Goal: Information Seeking & Learning: Learn about a topic

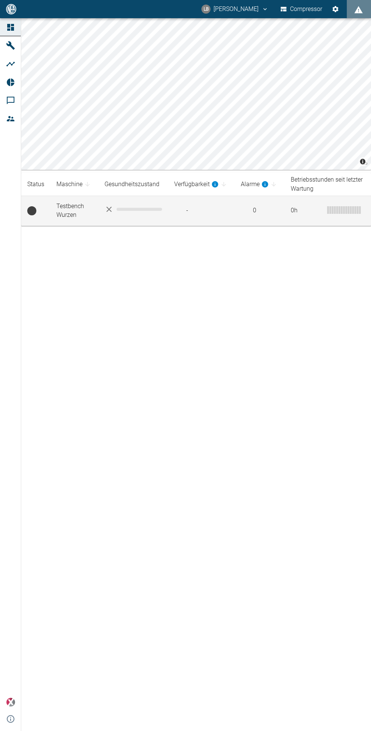
click at [74, 211] on td "Testbench Wurzen" at bounding box center [74, 211] width 48 height 30
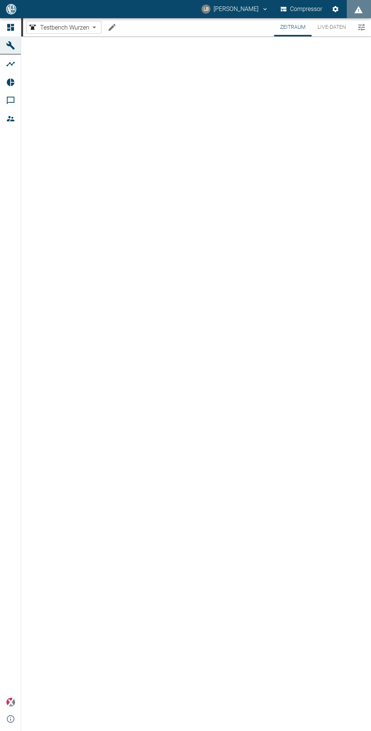
click at [329, 28] on button "Live-Daten" at bounding box center [332, 27] width 41 height 18
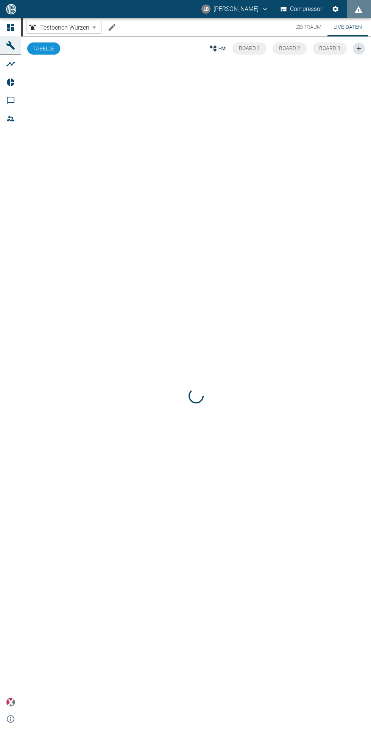
click at [309, 27] on button "Zeitraum" at bounding box center [309, 27] width 38 height 18
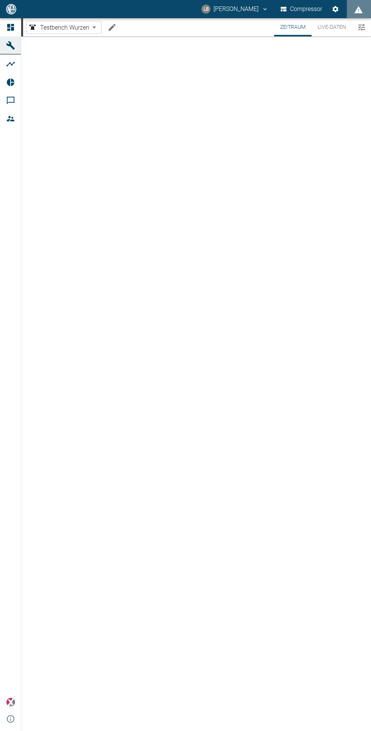
click at [113, 27] on icon "Machine bearbeiten" at bounding box center [112, 27] width 7 height 7
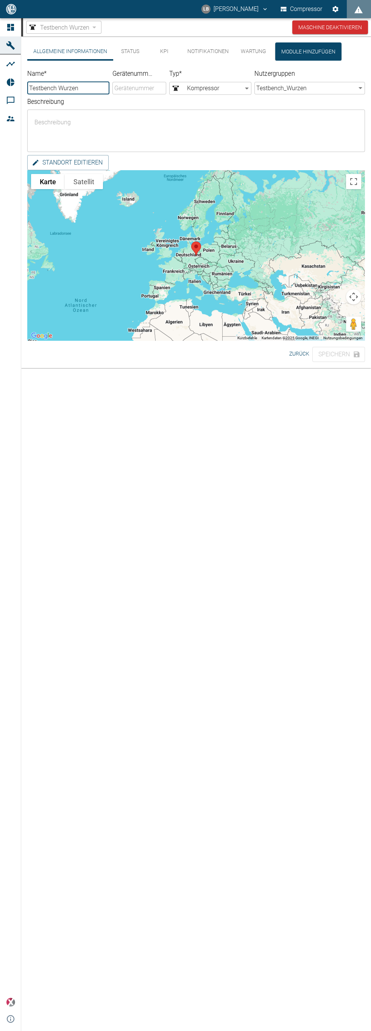
click at [164, 51] on button "KPI" at bounding box center [164, 51] width 34 height 18
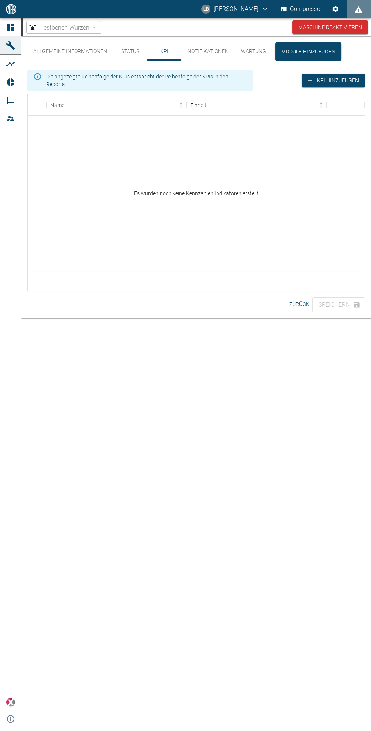
click at [132, 52] on button "Status" at bounding box center [130, 51] width 34 height 18
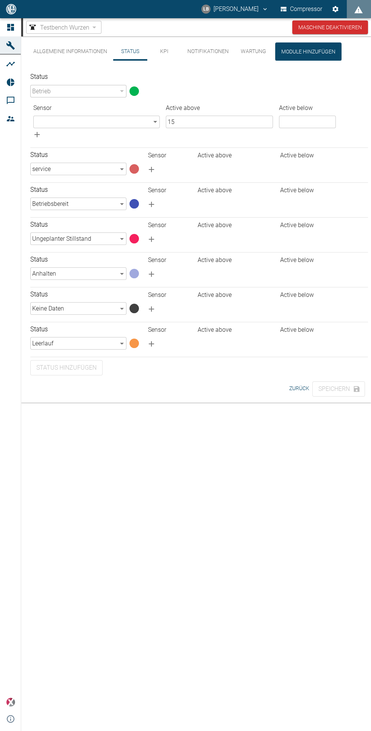
click at [208, 50] on button "Notifikationen" at bounding box center [208, 51] width 53 height 18
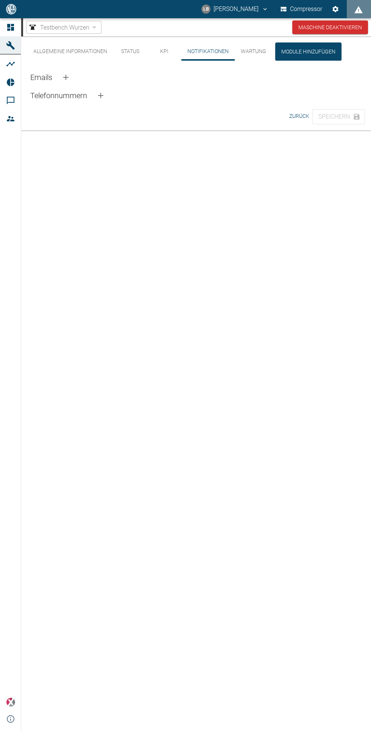
click at [250, 51] on button "Wartung" at bounding box center [254, 51] width 38 height 18
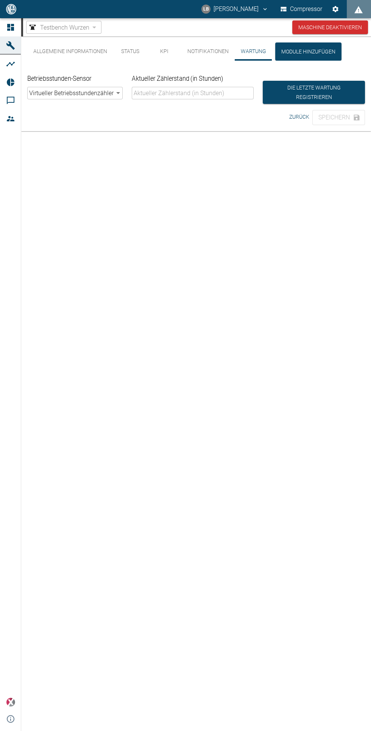
click at [85, 53] on button "Allgemeine Informationen" at bounding box center [70, 51] width 86 height 18
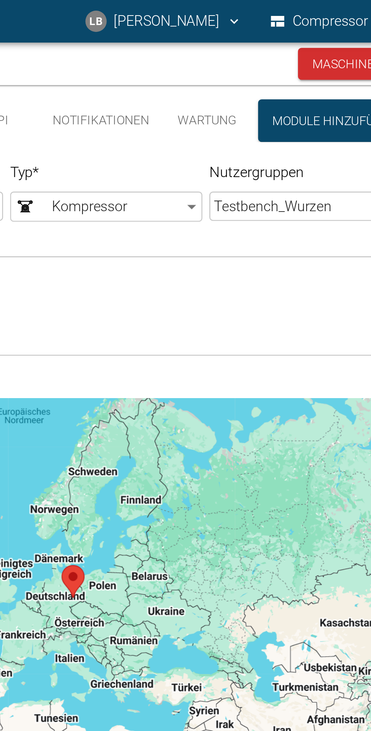
click at [212, 50] on button "Notifikationen" at bounding box center [208, 51] width 53 height 18
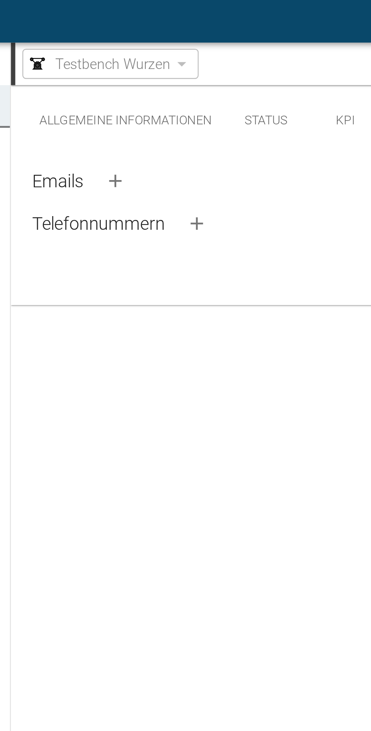
click at [161, 53] on button "KPI" at bounding box center [164, 51] width 34 height 18
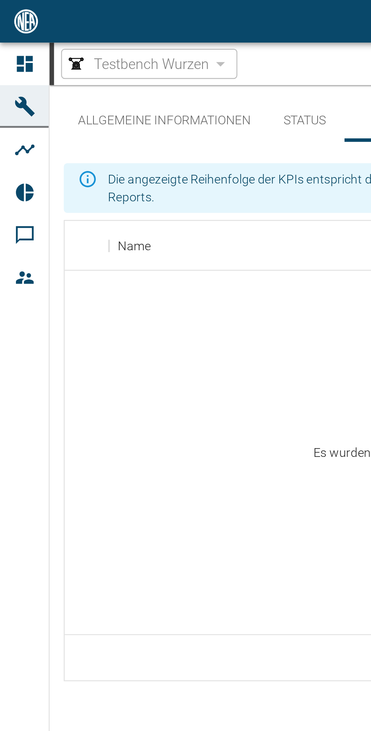
click at [130, 49] on button "Status" at bounding box center [130, 51] width 34 height 18
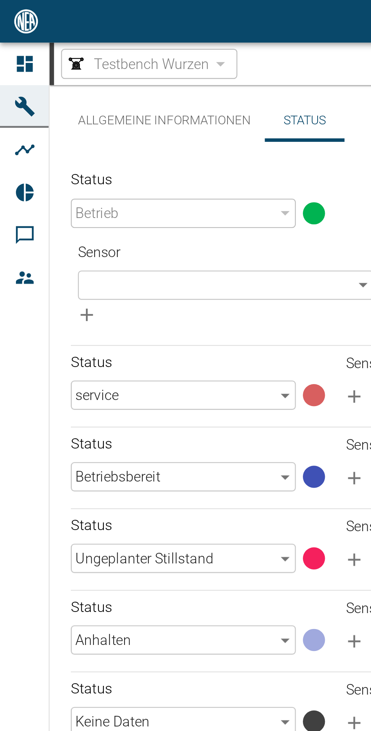
click at [67, 50] on button "Allgemeine Informationen" at bounding box center [70, 51] width 86 height 18
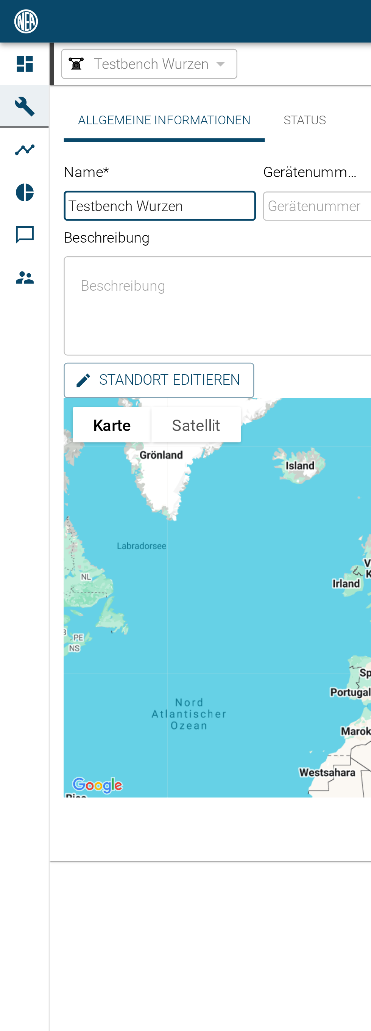
click at [11, 47] on icon at bounding box center [10, 45] width 9 height 9
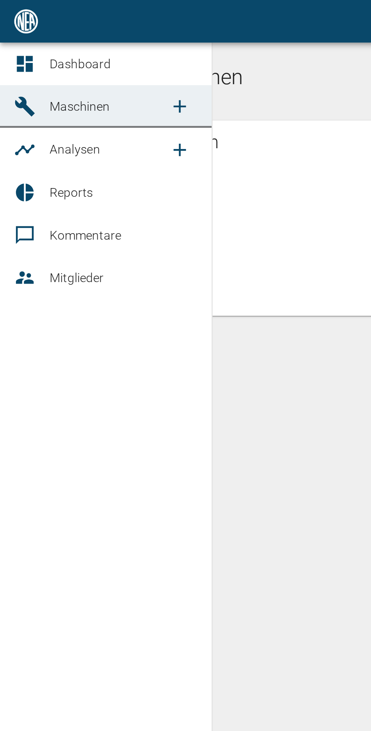
click at [118, 81] on div at bounding box center [135, 98] width 107 height 61
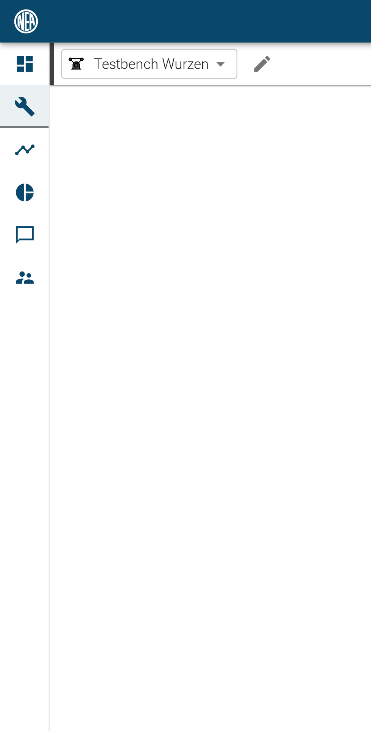
click at [109, 27] on icon "Machine bearbeiten" at bounding box center [112, 27] width 9 height 9
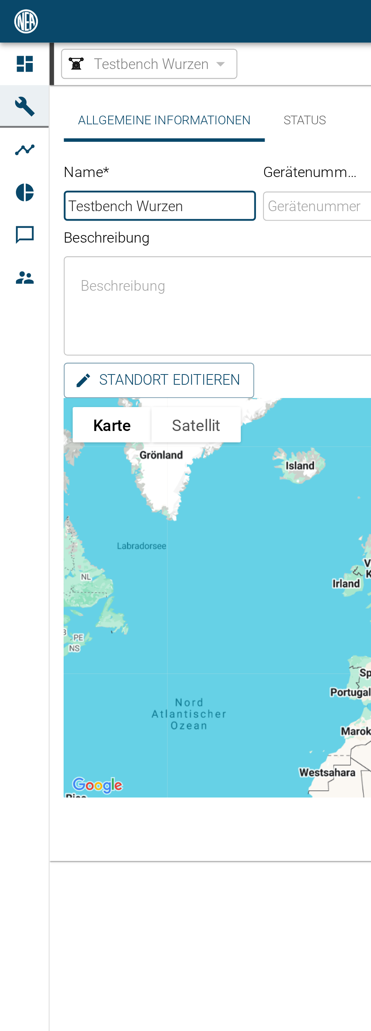
click at [134, 53] on button "Status" at bounding box center [130, 51] width 34 height 18
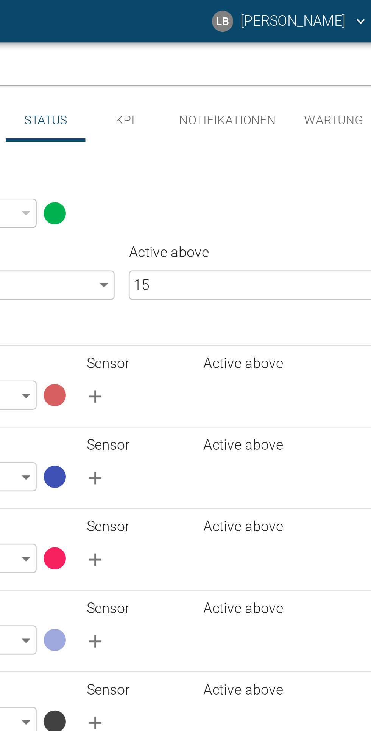
click at [165, 50] on button "KPI" at bounding box center [164, 51] width 34 height 18
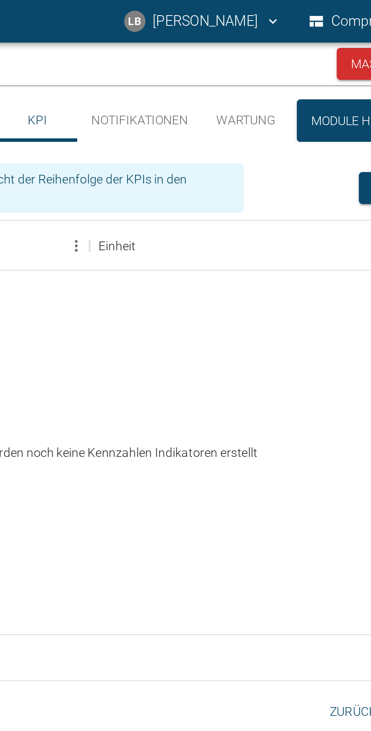
click at [214, 50] on button "Notifikationen" at bounding box center [208, 51] width 53 height 18
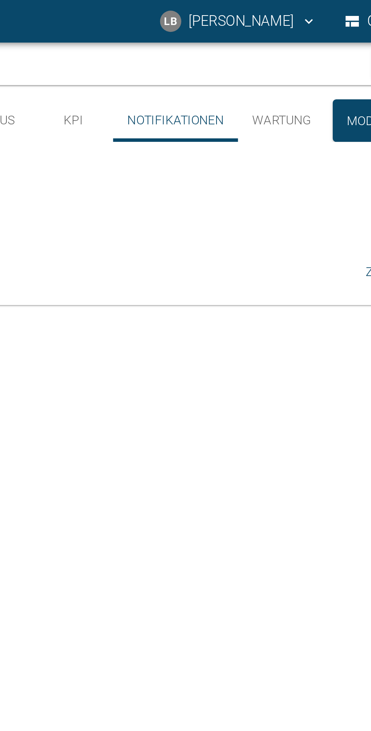
click at [256, 54] on button "Wartung" at bounding box center [254, 51] width 38 height 18
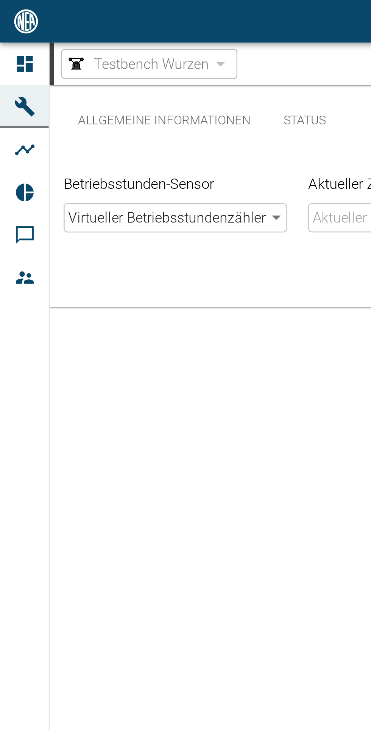
click at [71, 51] on button "Allgemeine Informationen" at bounding box center [70, 51] width 86 height 18
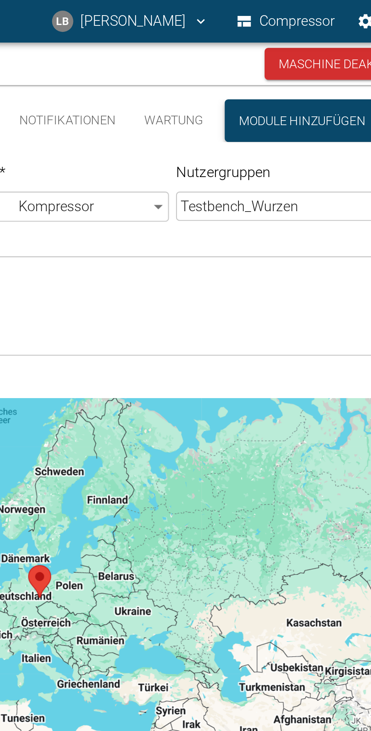
click at [321, 49] on button "Module hinzufügen" at bounding box center [309, 51] width 66 height 18
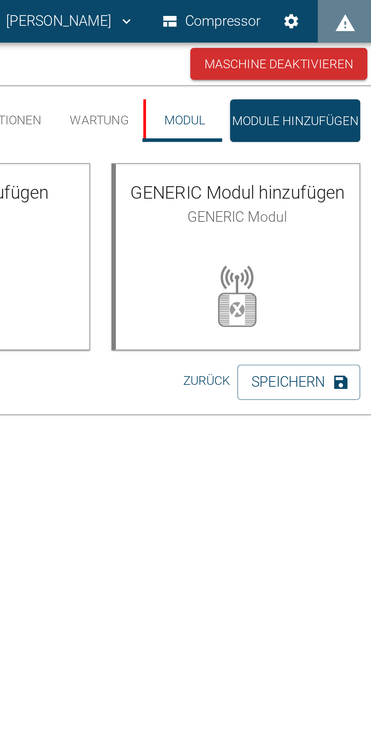
click at [317, 97] on span "GENERIC Modul" at bounding box center [313, 92] width 92 height 9
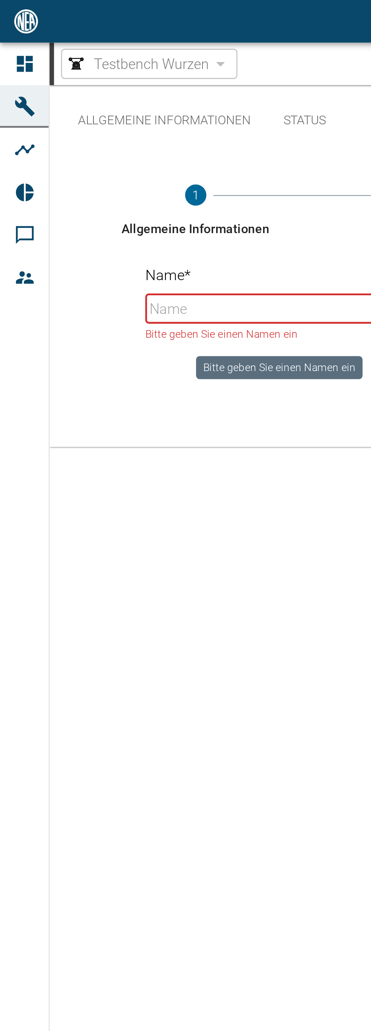
click at [103, 129] on input "Name *" at bounding box center [119, 132] width 114 height 13
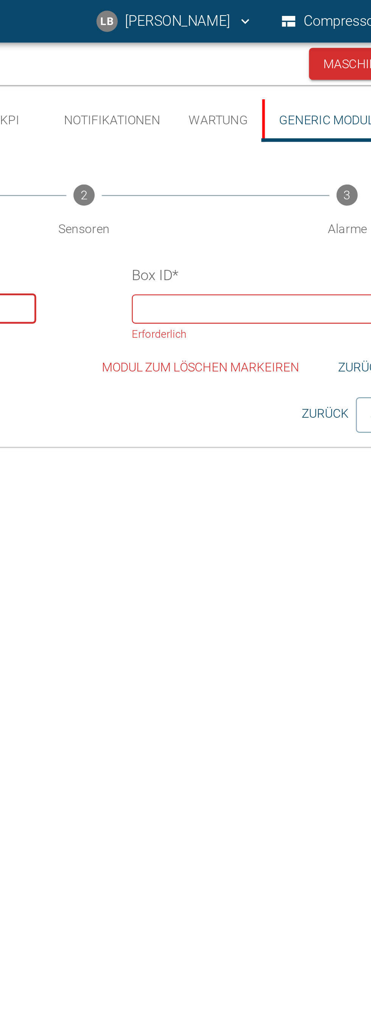
click at [262, 130] on input "text" at bounding box center [272, 132] width 111 height 13
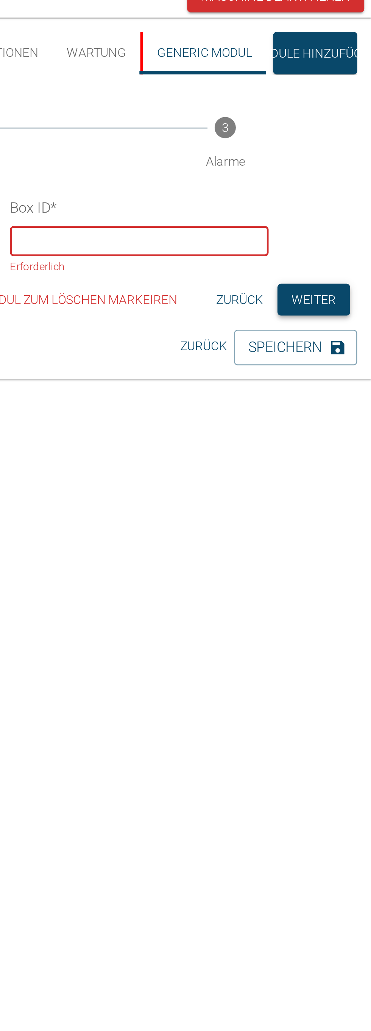
click at [352, 157] on button "Weiter" at bounding box center [346, 157] width 31 height 14
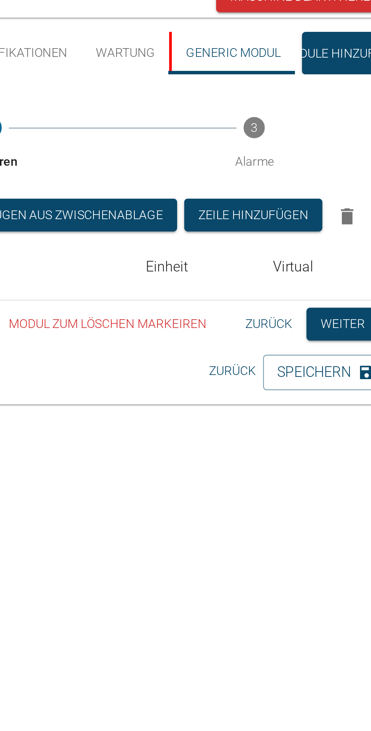
click at [310, 161] on button "Zurück" at bounding box center [315, 167] width 26 height 14
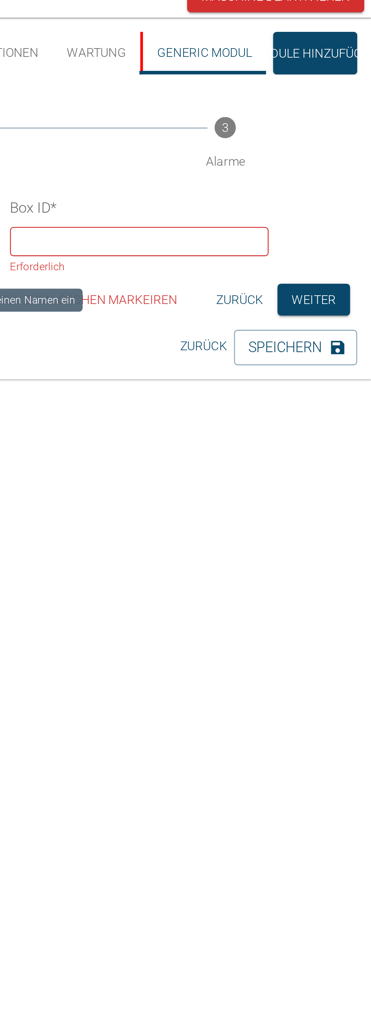
click at [300, 50] on button "generic Modul" at bounding box center [300, 51] width 54 height 18
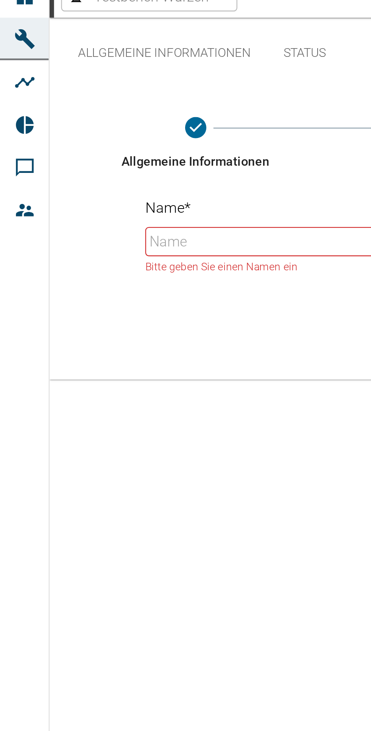
click at [132, 52] on button "Status" at bounding box center [130, 51] width 34 height 18
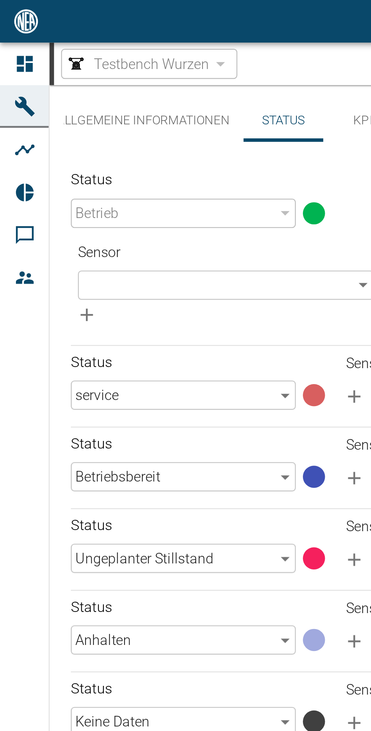
scroll to position [0, 34]
click at [152, 50] on button "KPI" at bounding box center [146, 51] width 34 height 18
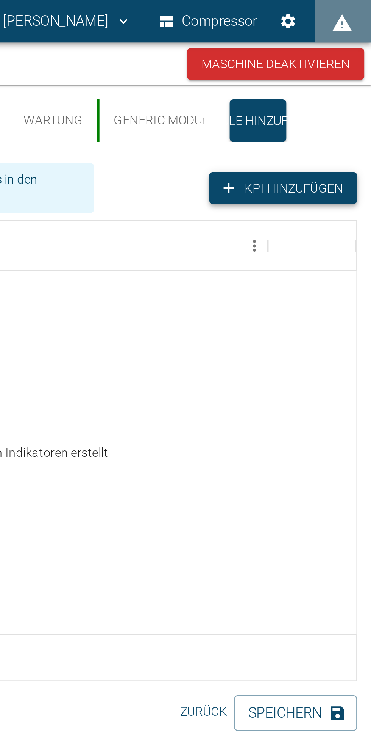
click at [346, 77] on button "KPI hinzufügen" at bounding box center [333, 81] width 63 height 14
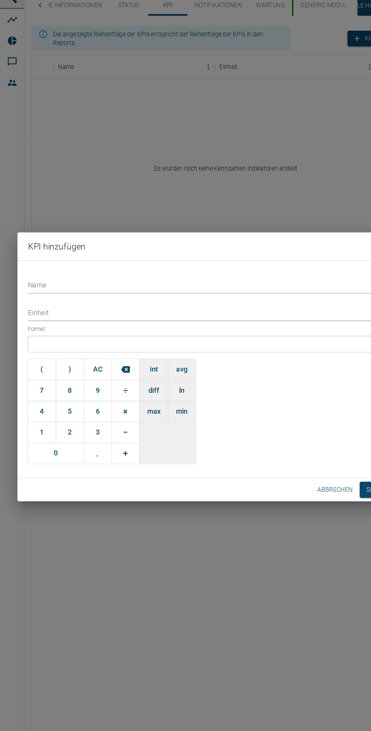
click at [255, 194] on div "KPI hinzufügen Name Einheit Formel ( ) AC 7 8 9 ÷ 4 5 6 × 1 2 3 − 0 . + int avg…" at bounding box center [185, 365] width 371 height 731
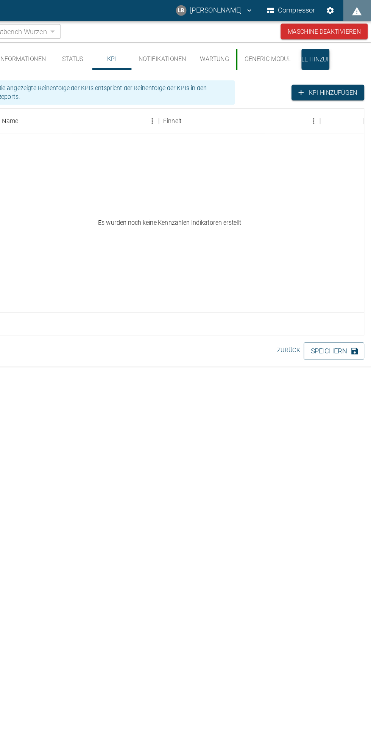
click at [328, 51] on button "Module hinzufügen" at bounding box center [323, 51] width 24 height 18
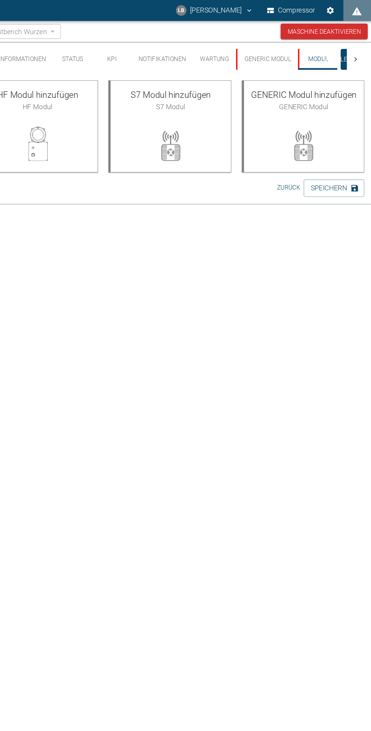
click at [323, 123] on img at bounding box center [313, 125] width 24 height 30
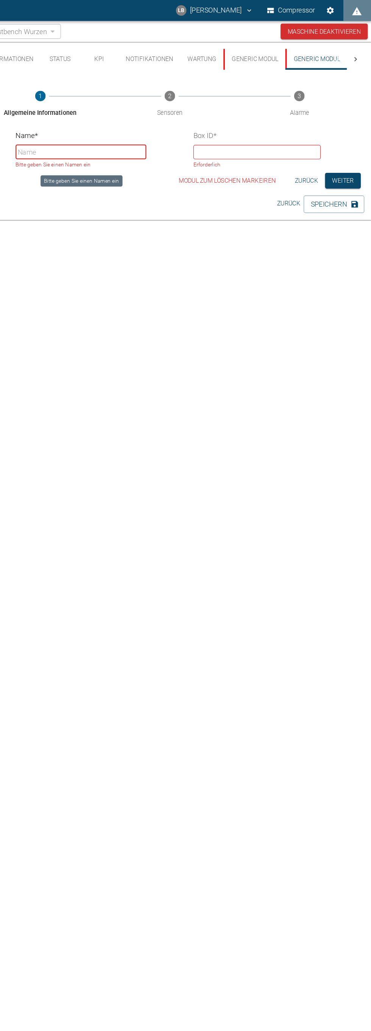
scroll to position [0, 45]
click at [285, 132] on input "text" at bounding box center [272, 132] width 111 height 13
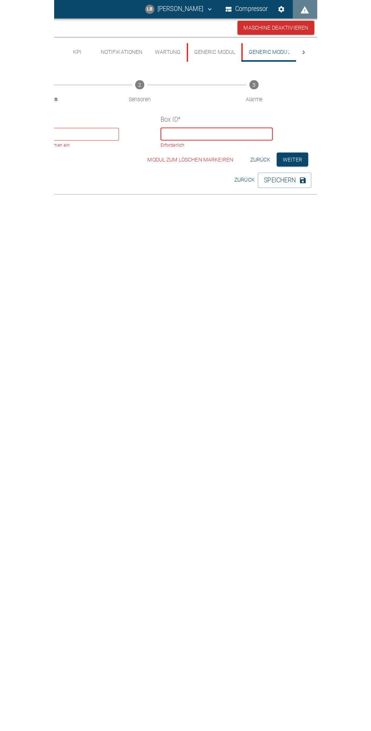
scroll to position [0, 0]
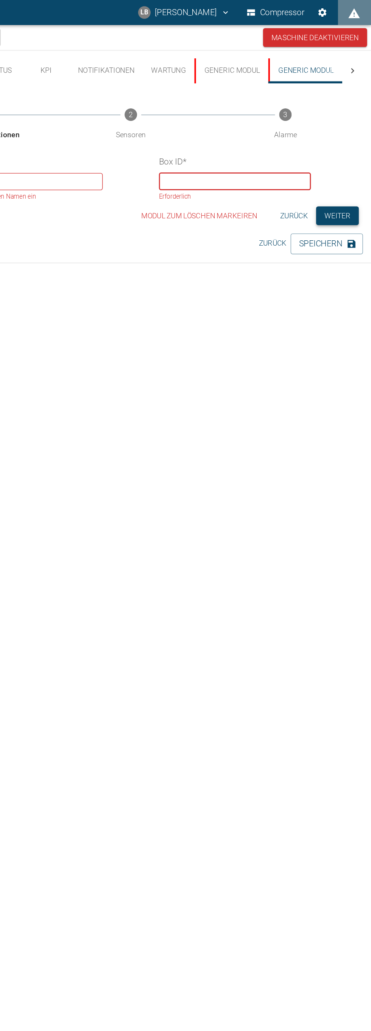
click at [353, 155] on button "Weiter" at bounding box center [346, 157] width 31 height 14
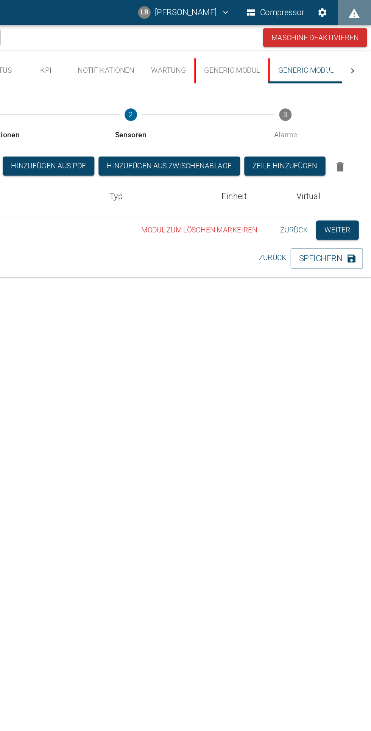
click at [321, 165] on button "Zurück" at bounding box center [315, 167] width 26 height 14
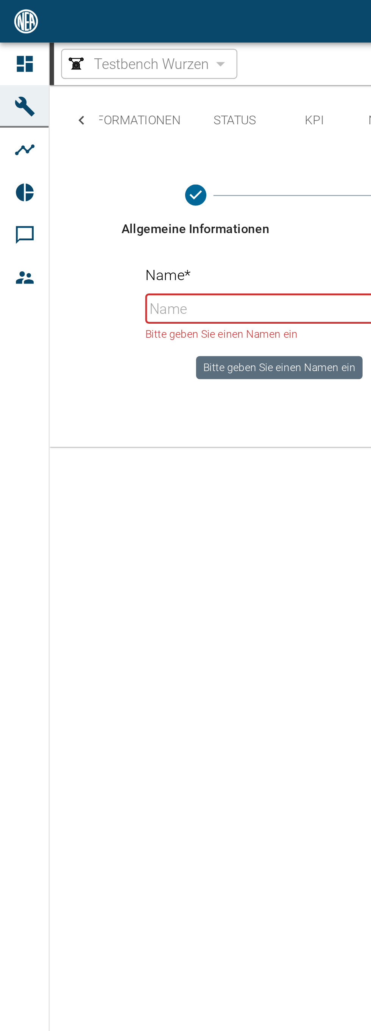
click at [12, 119] on icon at bounding box center [10, 118] width 9 height 9
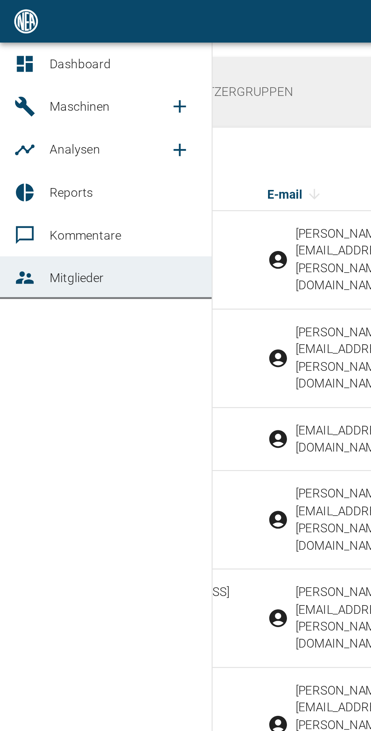
click at [53, 24] on span "Dashboard" at bounding box center [52, 27] width 63 height 9
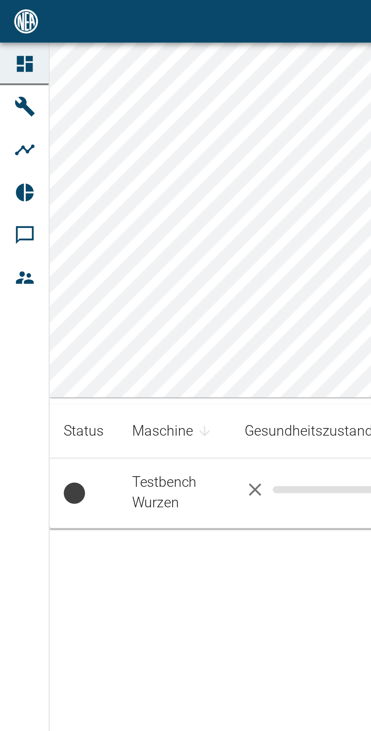
click at [16, 9] on img at bounding box center [11, 9] width 12 height 10
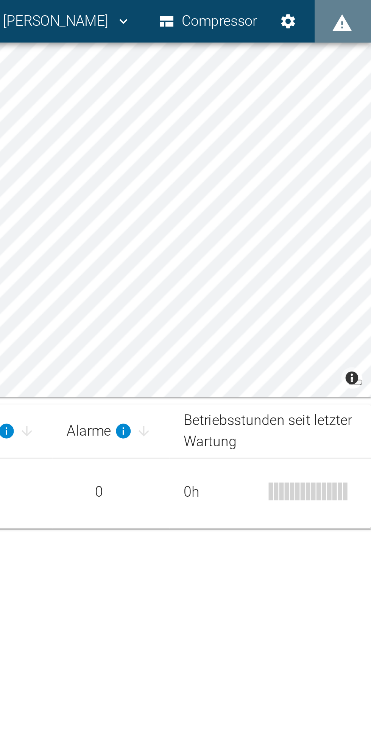
click at [336, 11] on icon "Einstellungen" at bounding box center [336, 9] width 6 height 6
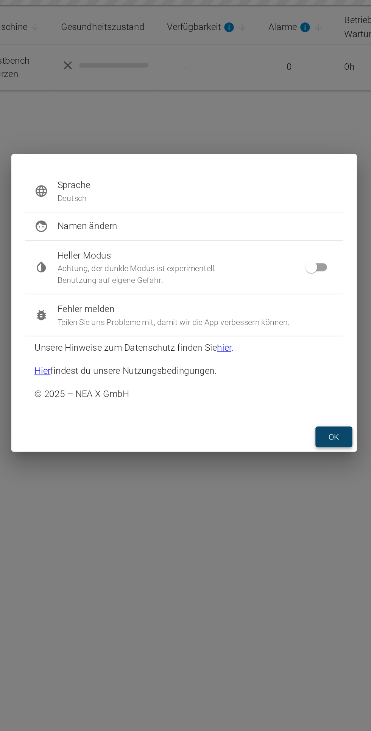
click at [287, 448] on button "ok" at bounding box center [284, 454] width 24 height 14
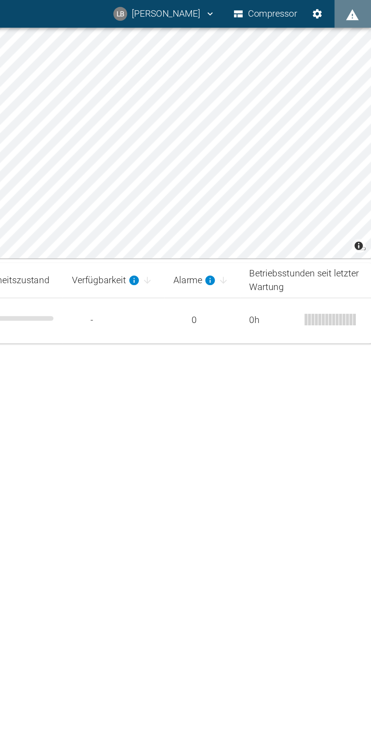
click at [304, 10] on button "Compressor" at bounding box center [301, 9] width 45 height 14
click at [336, 9] on icon "Einstellungen" at bounding box center [336, 9] width 8 height 8
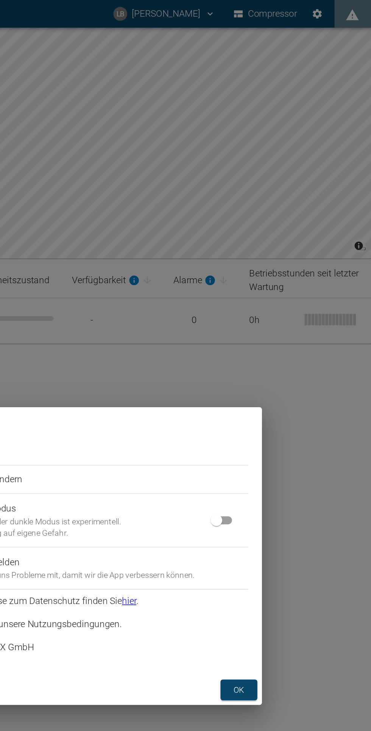
click at [337, 299] on div "Sprache Deutsch Namen ändern Heller Modus Achtung, der dunkle Modus ist experim…" at bounding box center [185, 365] width 371 height 731
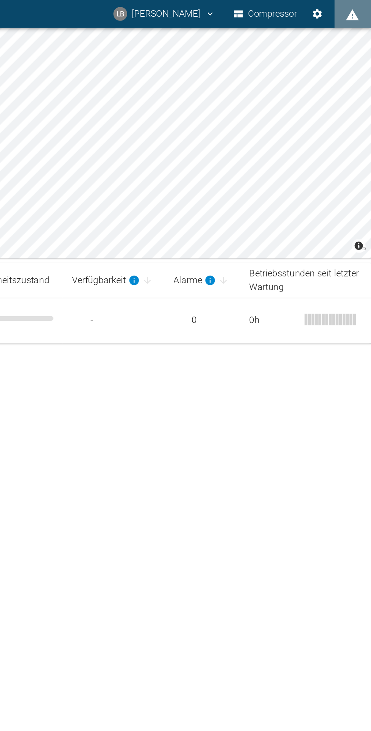
click at [320, 8] on button "Compressor" at bounding box center [301, 9] width 45 height 14
click at [240, 6] on button "LB [PERSON_NAME]" at bounding box center [235, 9] width 69 height 14
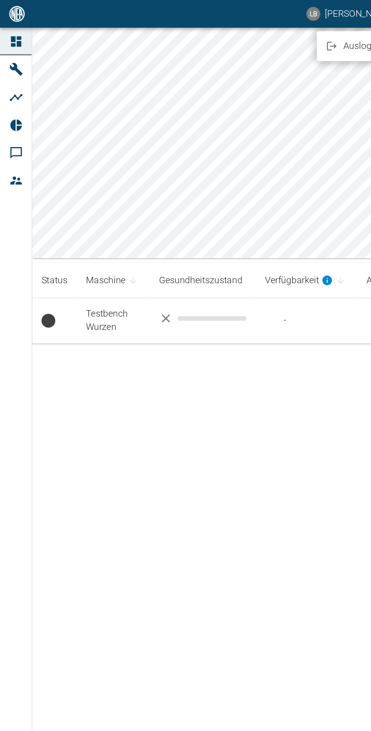
click at [12, 50] on div at bounding box center [185, 365] width 371 height 731
click at [12, 46] on icon at bounding box center [10, 45] width 8 height 8
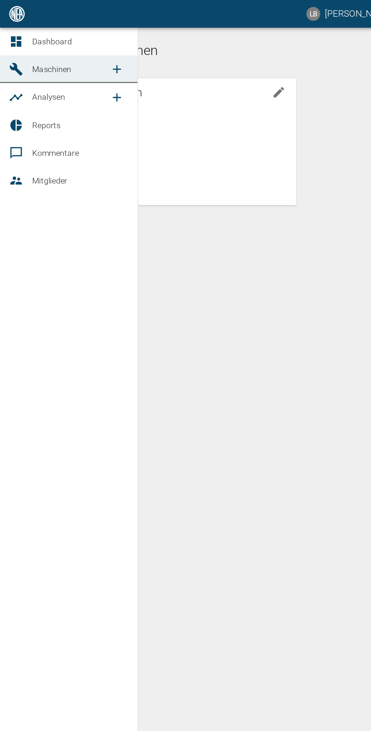
click at [28, 68] on span "Analysen" at bounding box center [46, 63] width 51 height 9
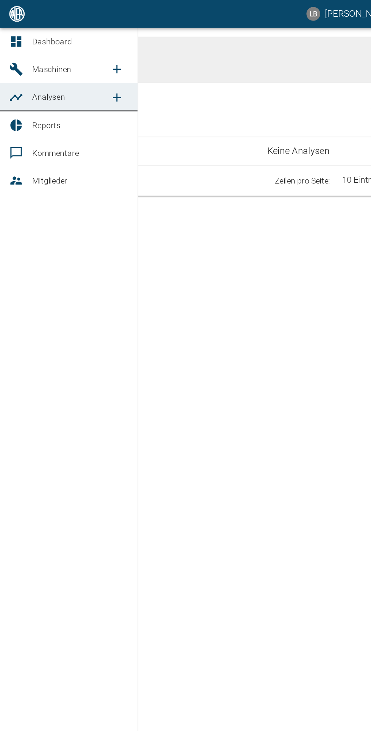
click at [191, 330] on div "Analysen Analyse hinzufügen ​ Titel Keine Analysen Zeilen pro Seite: 10 Einträg…" at bounding box center [196, 374] width 350 height 713
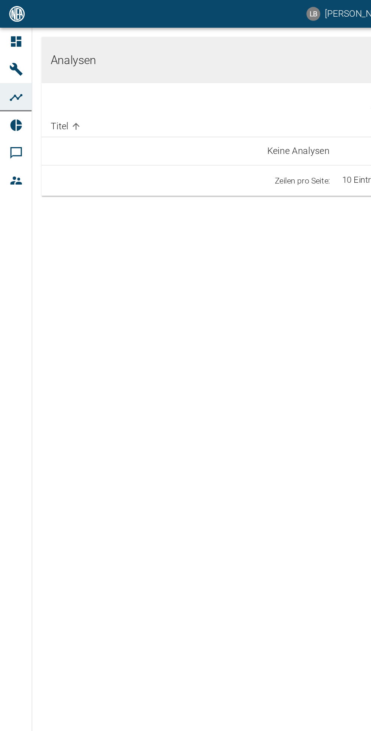
click at [7, 83] on icon at bounding box center [11, 82] width 8 height 8
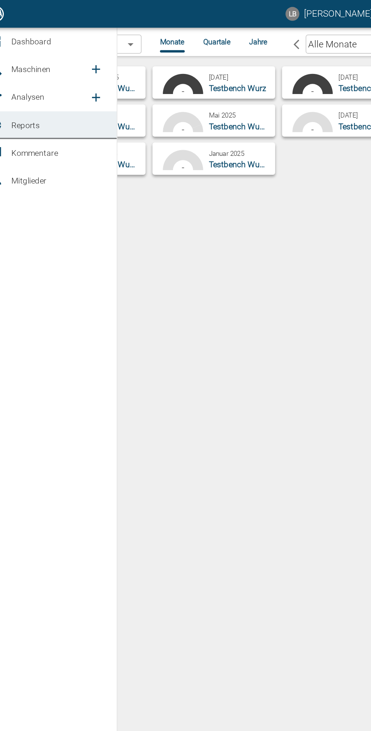
click at [158, 58] on span "Testbench Wurzen" at bounding box center [173, 58] width 44 height 6
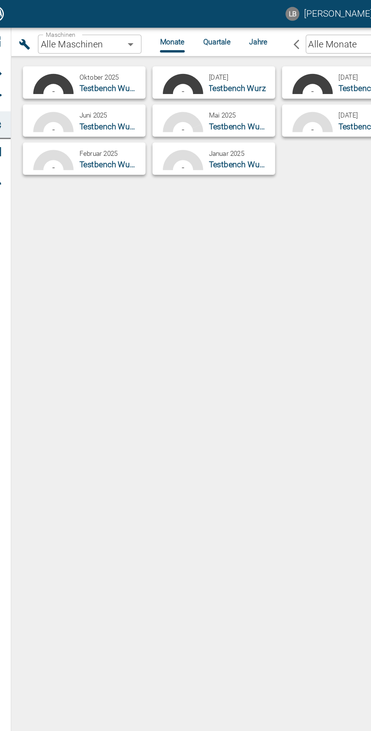
type input "24f64169-0514-4c8f-bd75-b3d7192dbca6"
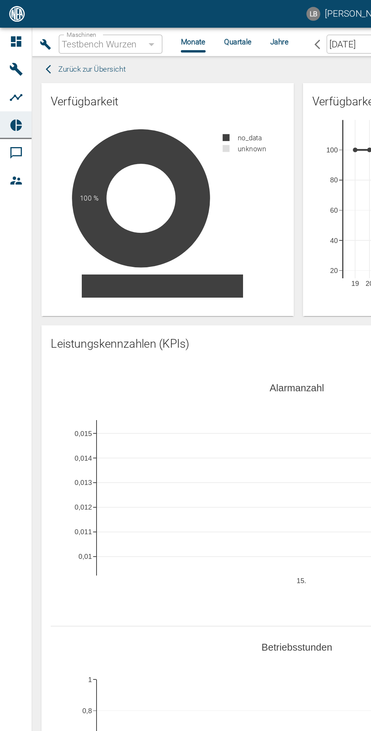
click at [27, 28] on icon "button" at bounding box center [30, 29] width 8 height 8
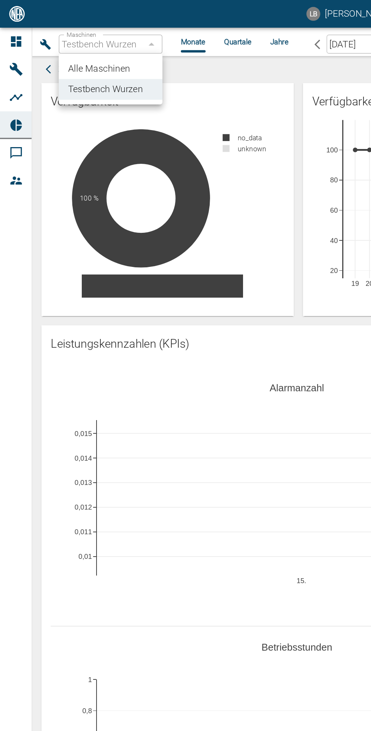
click at [73, 60] on li "Testbench Wurzen" at bounding box center [73, 59] width 68 height 14
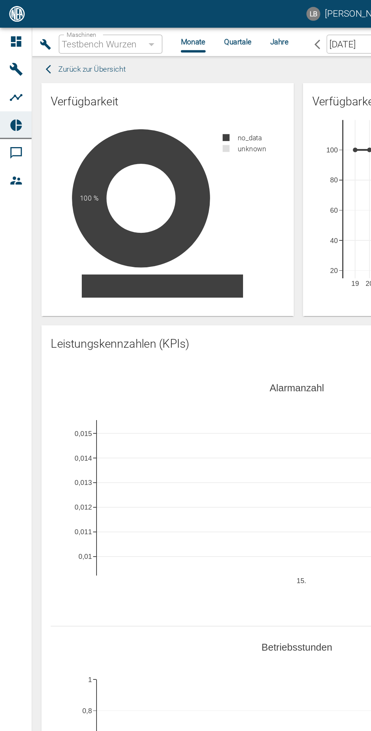
click at [25, 28] on button "button" at bounding box center [29, 29] width 11 height 13
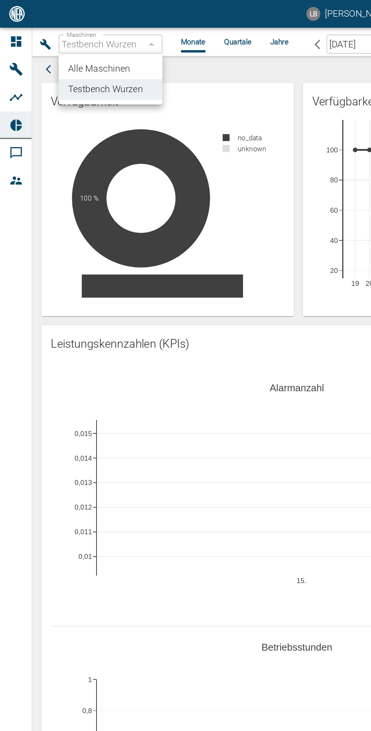
click at [63, 39] on li "Alle Maschinen" at bounding box center [73, 45] width 68 height 14
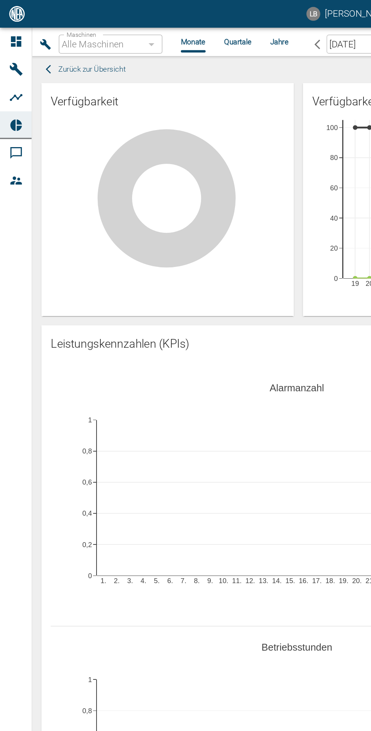
click at [32, 29] on icon "button" at bounding box center [30, 29] width 8 height 8
click at [82, 21] on div at bounding box center [185, 365] width 371 height 731
click at [90, 26] on div "Alle Maschinen" at bounding box center [73, 29] width 68 height 13
click at [79, 23] on div "Alle Maschinen" at bounding box center [73, 29] width 68 height 13
click at [85, 29] on div "Alle Maschinen" at bounding box center [73, 29] width 68 height 13
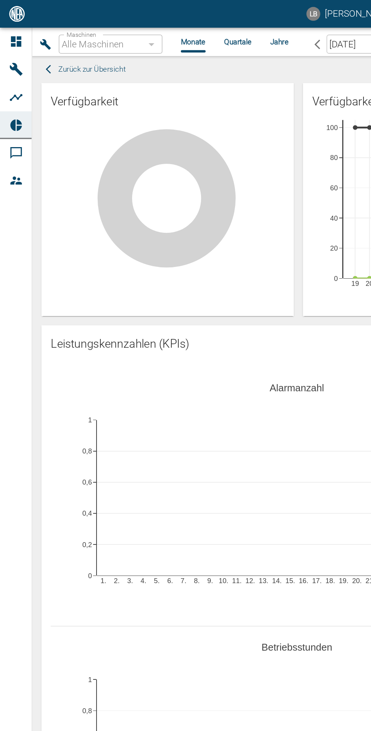
click at [97, 33] on div "Alle Maschinen" at bounding box center [73, 29] width 68 height 13
click at [100, 32] on div "Alle Maschinen" at bounding box center [73, 29] width 68 height 13
click at [100, 27] on div "Alle Maschinen" at bounding box center [73, 29] width 68 height 13
click at [33, 30] on icon "button" at bounding box center [30, 29] width 8 height 8
click at [86, 56] on li "Testbench Wurzen" at bounding box center [73, 59] width 68 height 14
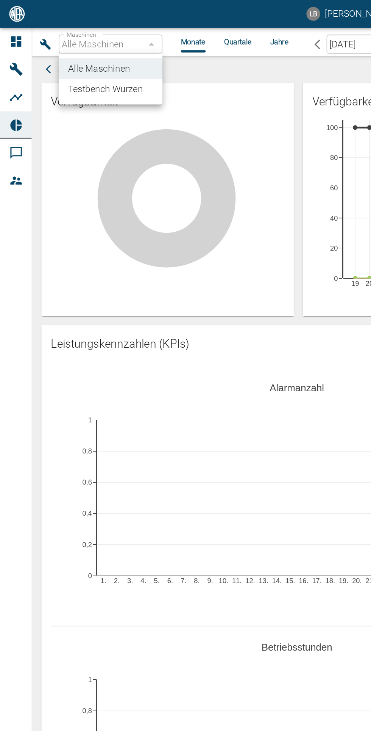
type input "24f64169-0514-4c8f-bd75-b3d7192dbca6"
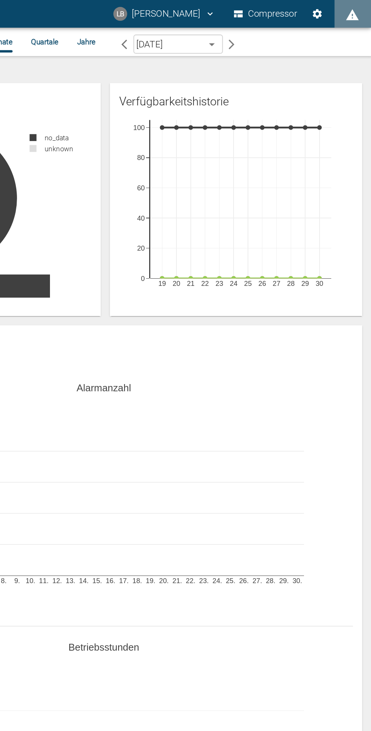
click at [264, 27] on body "LB [PERSON_NAME] Compressor Dashboard Maschinen Analysen Reports Kommentare Mit…" at bounding box center [185, 365] width 371 height 731
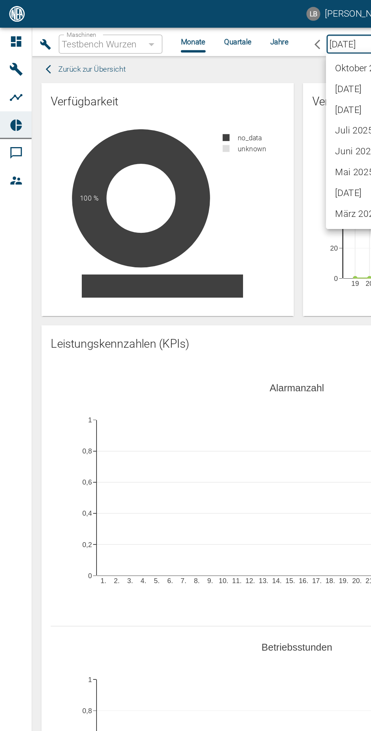
click at [126, 150] on div at bounding box center [185, 365] width 371 height 731
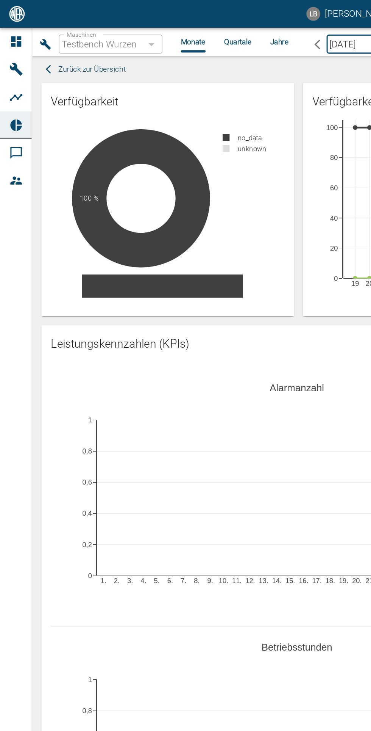
click at [174, 92] on rect at bounding box center [157, 90] width 33 height 7
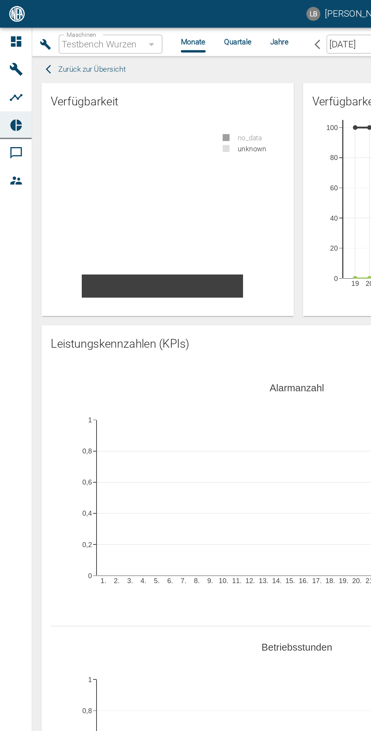
click at [124, 140] on div "0 % no_data unknown" at bounding box center [110, 130] width 136 height 91
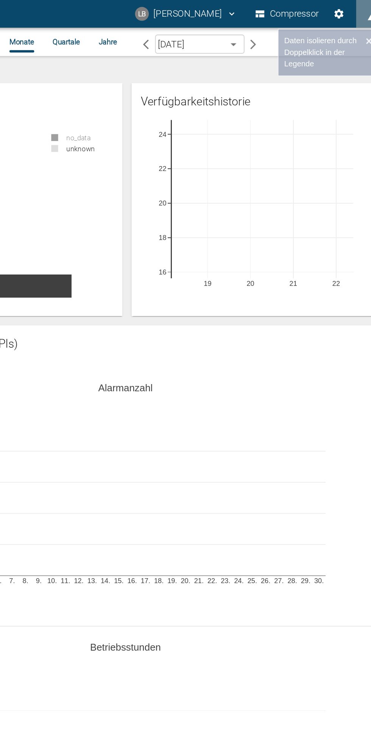
click at [339, 29] on span "Daten isolieren durch Doppelklick in der Legende" at bounding box center [324, 34] width 48 height 21
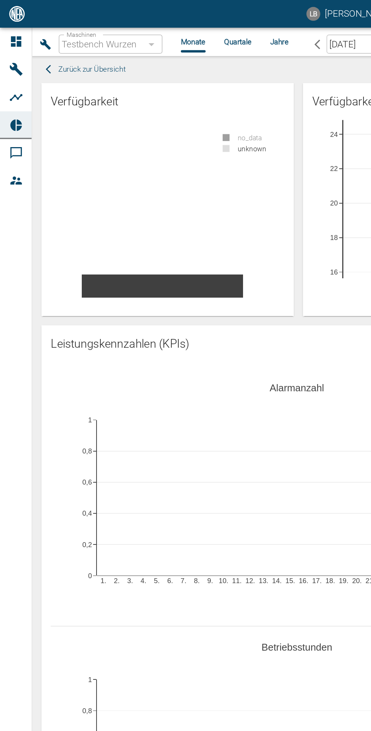
click at [235, 25] on body "LB [PERSON_NAME] Compressor Dashboard Maschinen Analysen Reports Kommentare Mit…" at bounding box center [185, 365] width 371 height 731
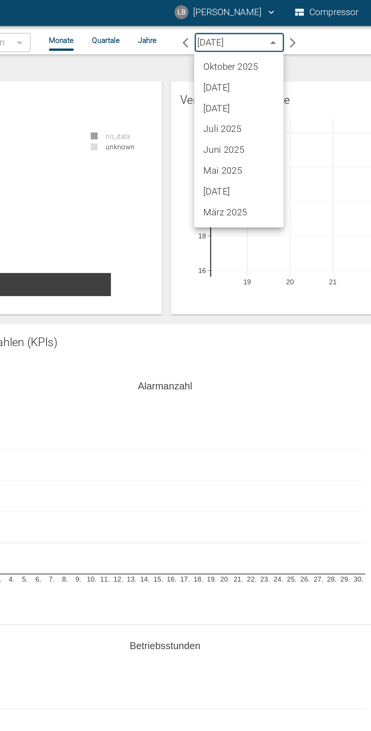
click at [247, 136] on li "März 2025" at bounding box center [244, 141] width 59 height 14
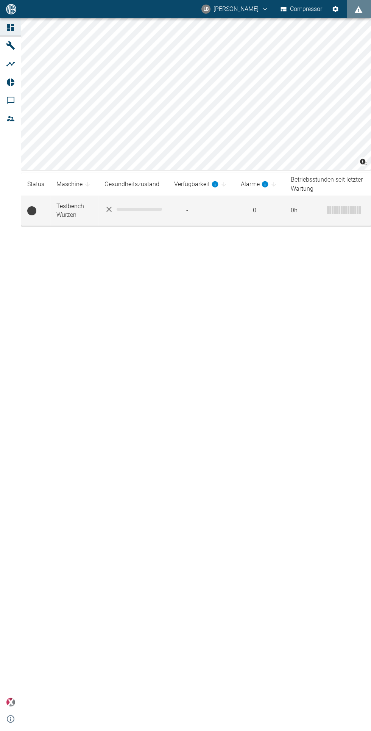
click at [64, 203] on td "Testbench Wurzen" at bounding box center [74, 211] width 48 height 30
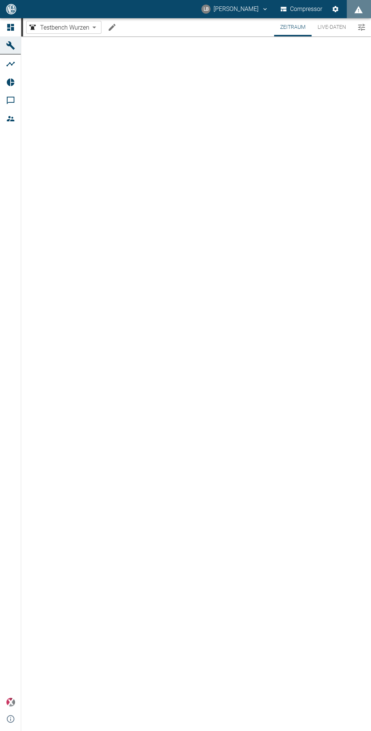
click at [329, 27] on button "Live-Daten" at bounding box center [332, 27] width 41 height 18
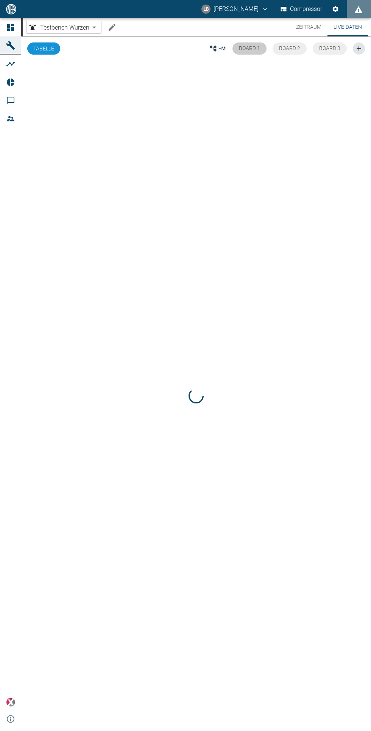
click at [250, 49] on span "Board 1" at bounding box center [249, 48] width 21 height 6
click at [299, 45] on button "Board 2" at bounding box center [290, 48] width 34 height 12
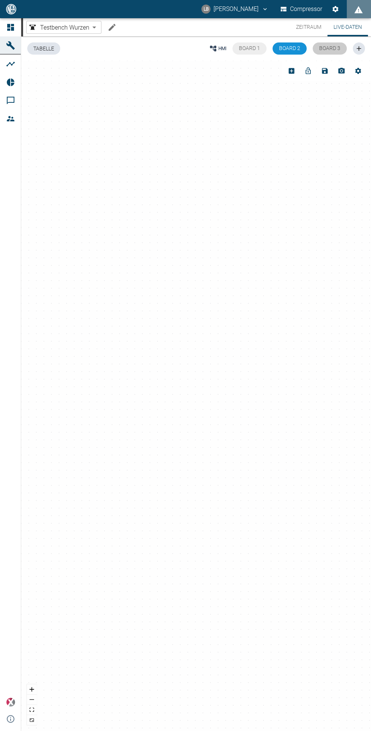
click at [327, 44] on button "Board 3" at bounding box center [330, 48] width 34 height 12
click at [283, 47] on span "Board 2" at bounding box center [289, 48] width 21 height 6
click at [310, 27] on button "Zeitraum" at bounding box center [309, 27] width 38 height 18
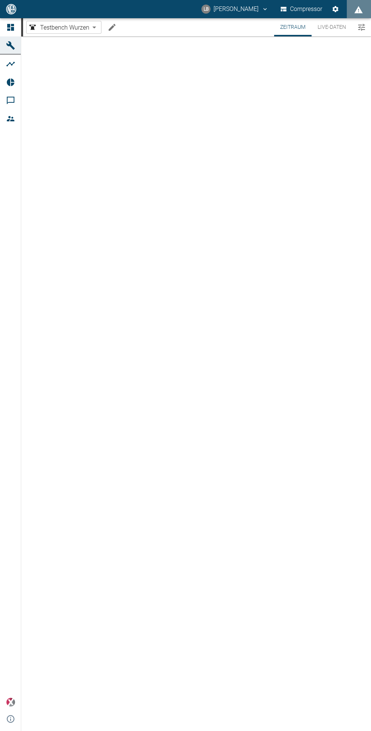
click at [336, 7] on icon "Einstellungen" at bounding box center [336, 9] width 6 height 6
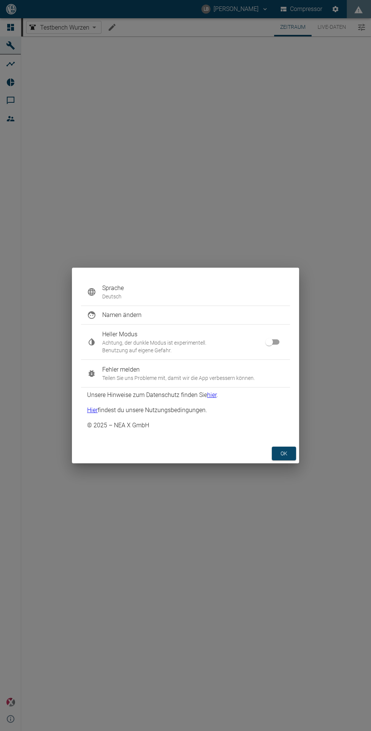
click at [337, 7] on div "Sprache Deutsch Namen ändern Heller Modus Achtung, der dunkle Modus ist experim…" at bounding box center [185, 365] width 371 height 731
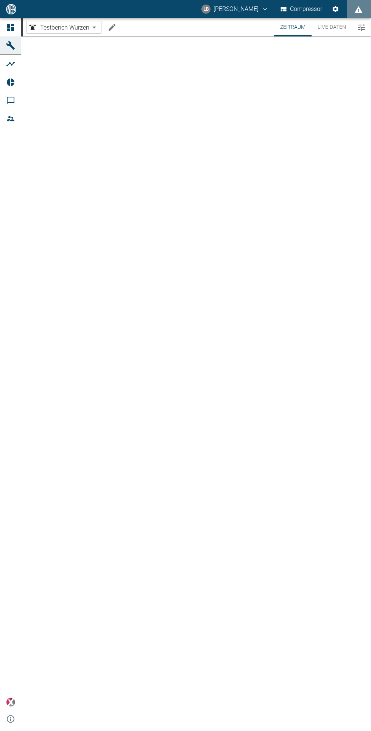
click at [335, 8] on icon "Einstellungen" at bounding box center [336, 9] width 6 height 6
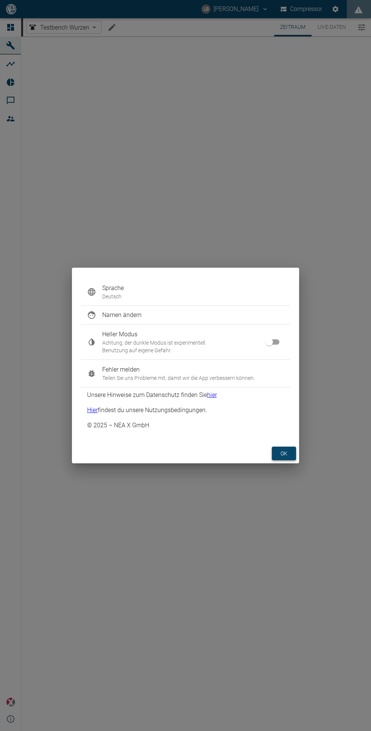
click at [295, 450] on button "ok" at bounding box center [284, 454] width 24 height 14
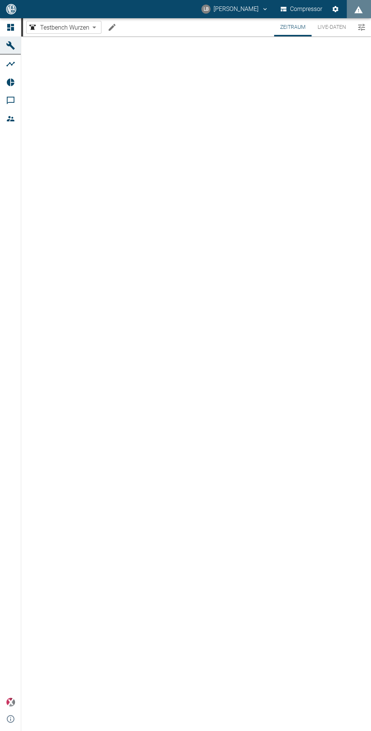
click at [11, 27] on icon at bounding box center [10, 27] width 9 height 9
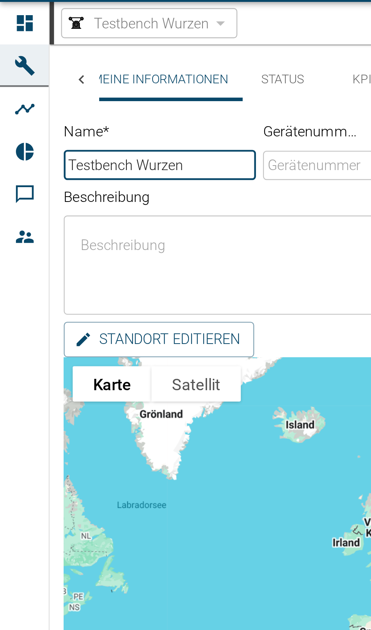
scroll to position [0, 78]
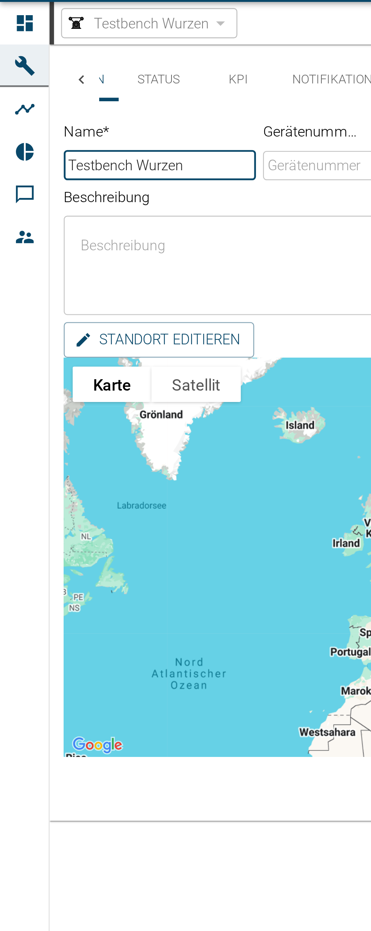
click at [104, 46] on button "KPI" at bounding box center [102, 51] width 34 height 18
